Goal: Information Seeking & Learning: Understand process/instructions

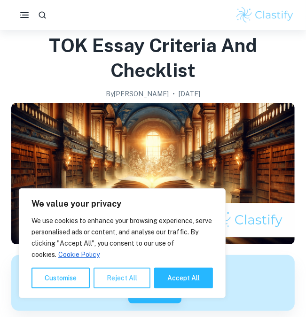
click at [119, 288] on button "Reject All" at bounding box center [121, 278] width 57 height 21
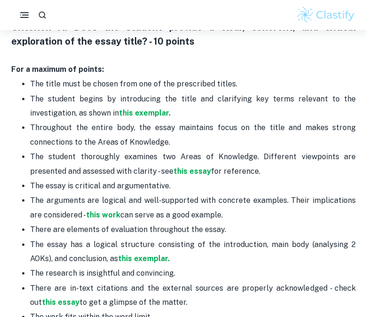
scroll to position [423, 0]
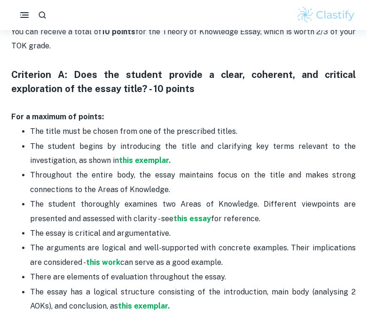
drag, startPoint x: 210, startPoint y: 95, endPoint x: 192, endPoint y: 97, distance: 18.0
click at [210, 95] on h3 "Criterion A: Does the student provide a clear, coherent, and critical explorati…" at bounding box center [183, 89] width 344 height 42
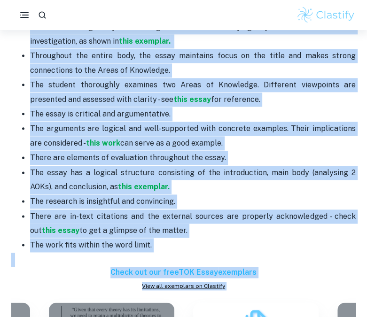
scroll to position [564, 0]
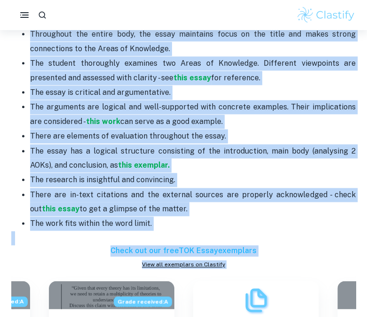
drag, startPoint x: 11, startPoint y: 114, endPoint x: 185, endPoint y: 216, distance: 201.3
click at [186, 217] on div "Are you looking for tips on how to improve your TOK Essay? You are in the right…" at bounding box center [183, 133] width 344 height 678
copy div "Lor i dolorsi am consec: Adi elits doei te incidi utla etd ma ali enimadmini ve…"
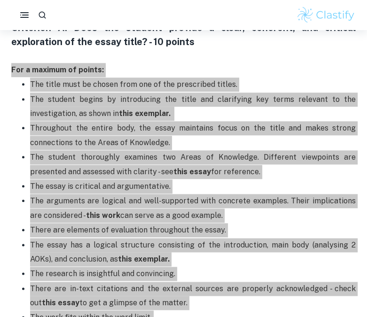
scroll to position [423, 0]
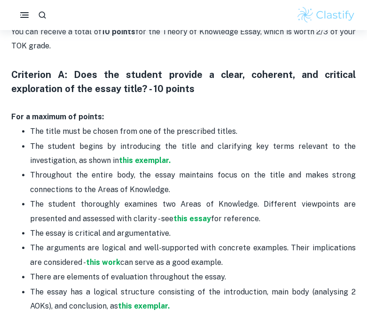
click at [214, 107] on h3 "Criterion A: Does the student provide a clear, coherent, and critical explorati…" at bounding box center [183, 89] width 344 height 42
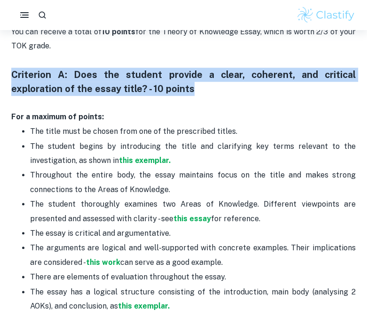
drag, startPoint x: 205, startPoint y: 90, endPoint x: 1, endPoint y: 72, distance: 205.1
click at [1, 72] on div "Home Blog TOK Essay criteria and checklist TOK Essay criteria and checklist By …" at bounding box center [183, 188] width 367 height 1162
copy h3 "Criterion A: Does the student provide a clear, coherent, and critical explorati…"
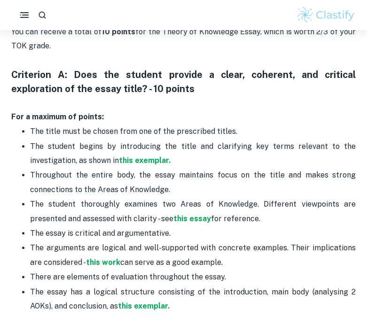
click at [208, 147] on p "The student begins by introducing the title and clarifying key terms relevant t…" at bounding box center [193, 154] width 326 height 29
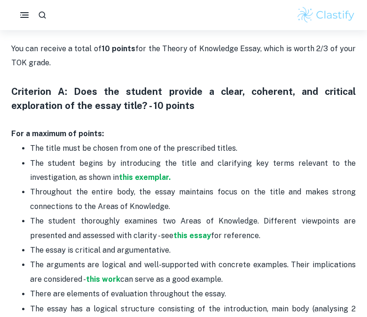
scroll to position [282, 0]
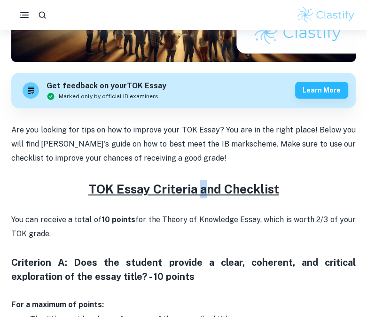
click at [203, 189] on u "TOK Essay Criteria and Checklist" at bounding box center [183, 189] width 191 height 15
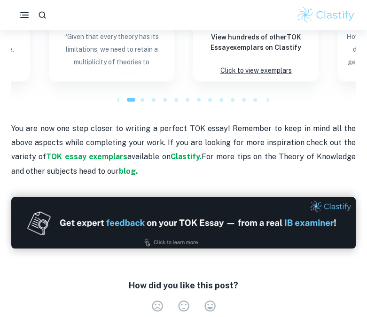
scroll to position [705, 0]
